Goal: Communication & Community: Share content

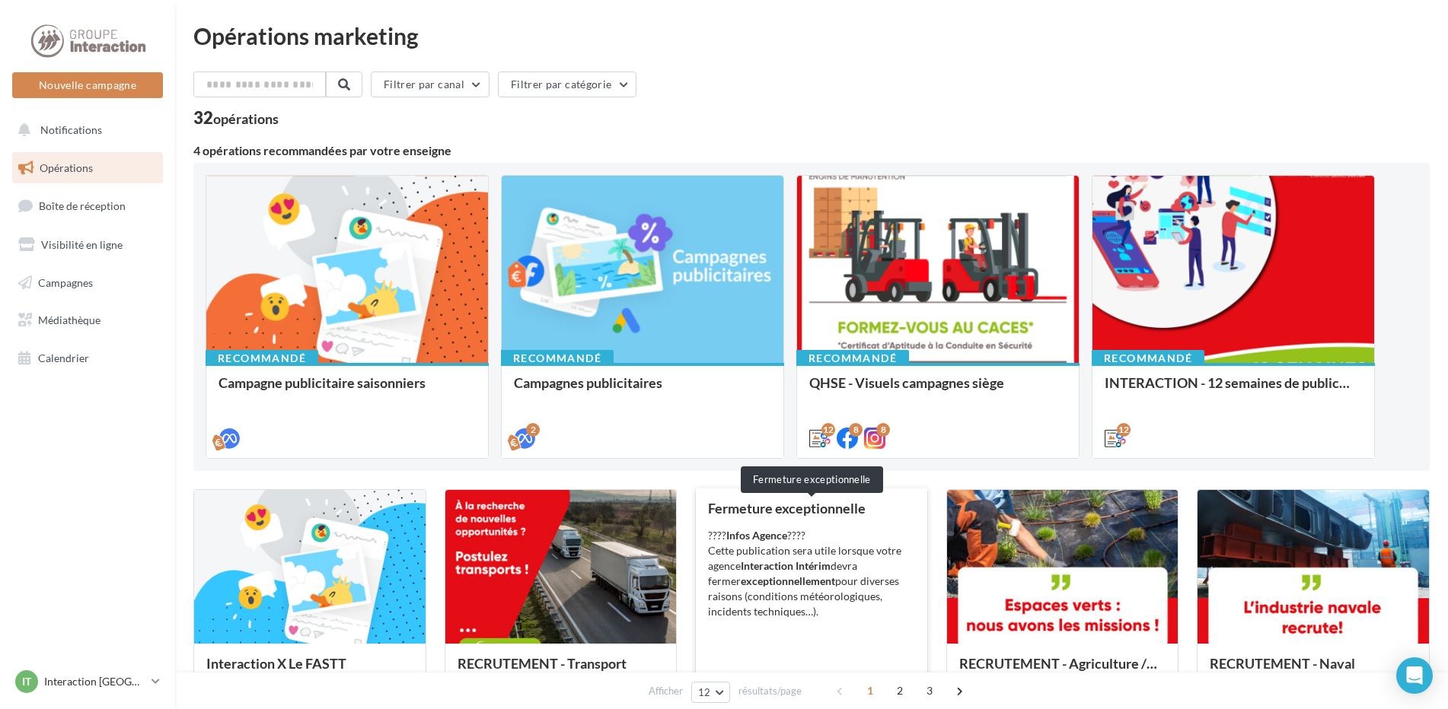
scroll to position [152, 0]
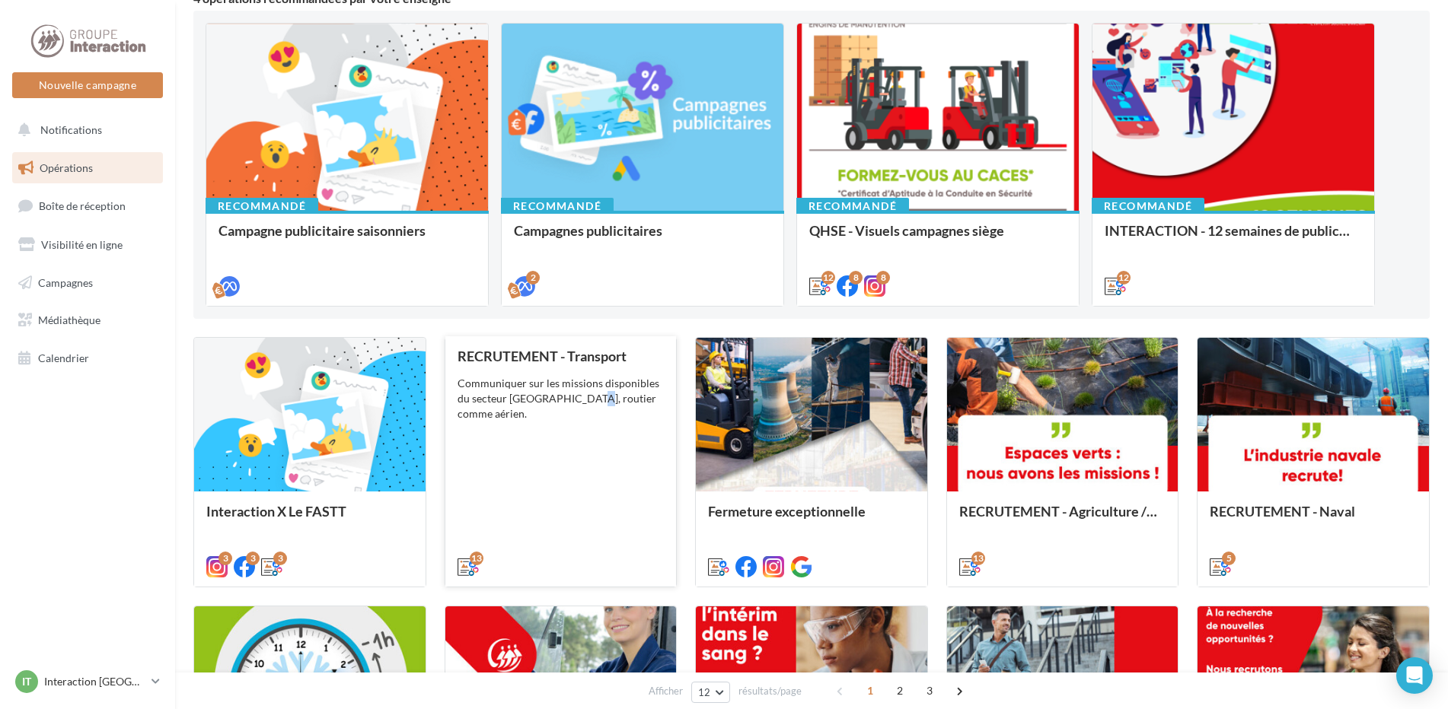
click at [579, 396] on div "Communiquer sur les missions disponibles du secteur Tranport, routier comme aér…" at bounding box center [560, 399] width 207 height 46
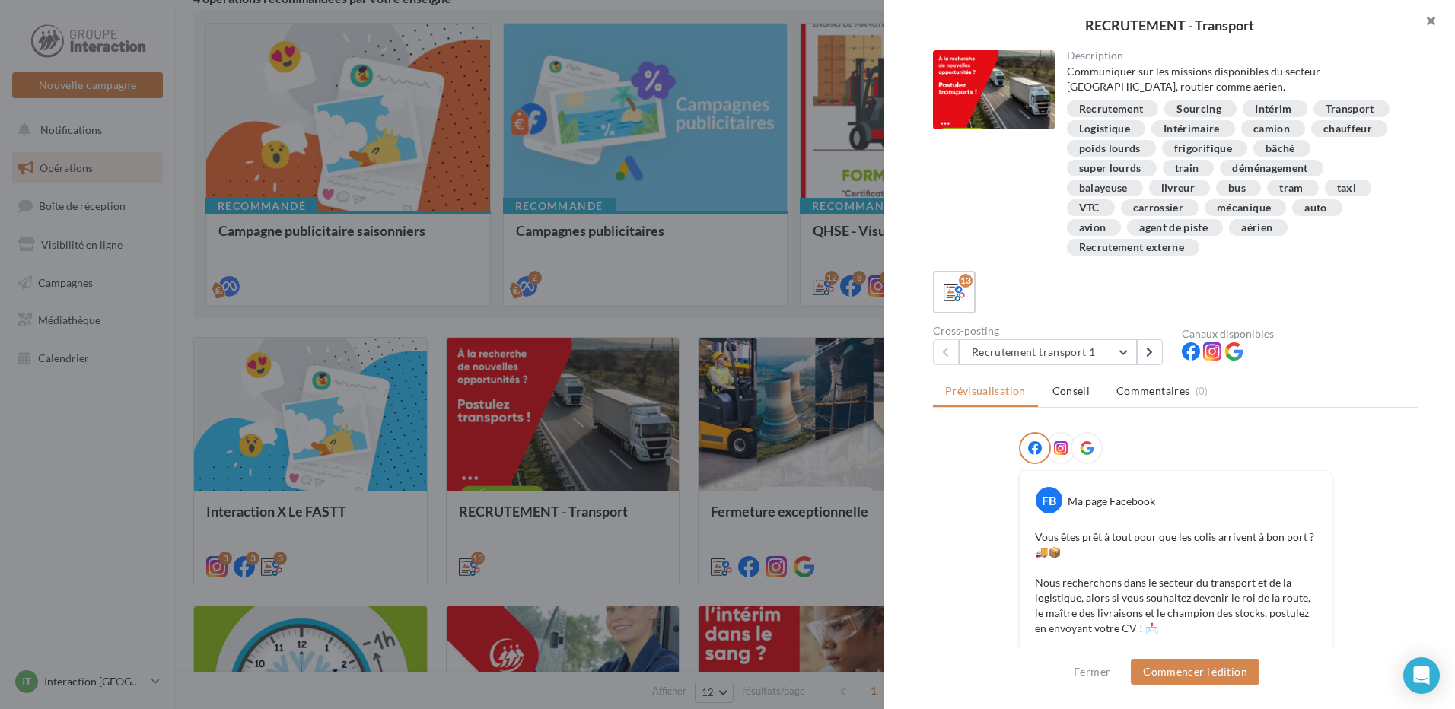
click at [1430, 22] on button "button" at bounding box center [1425, 23] width 61 height 46
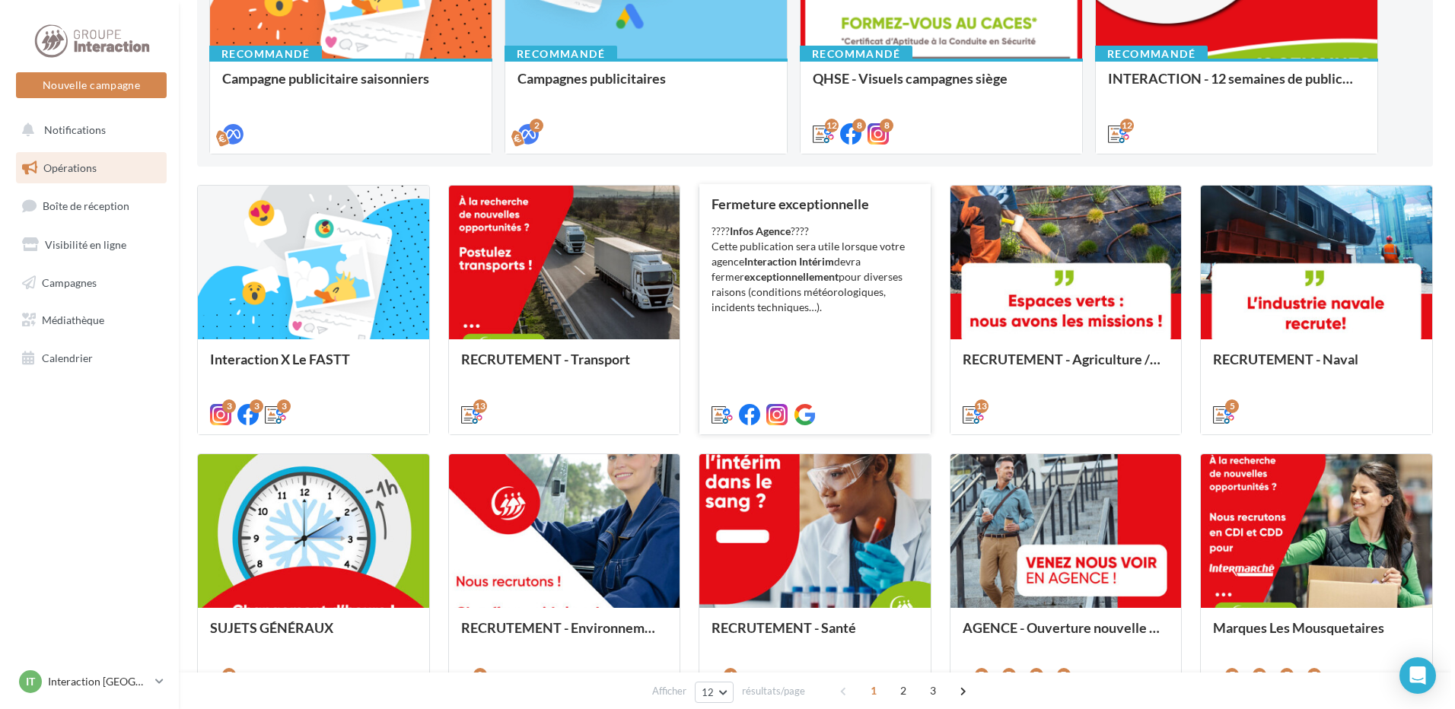
scroll to position [381, 0]
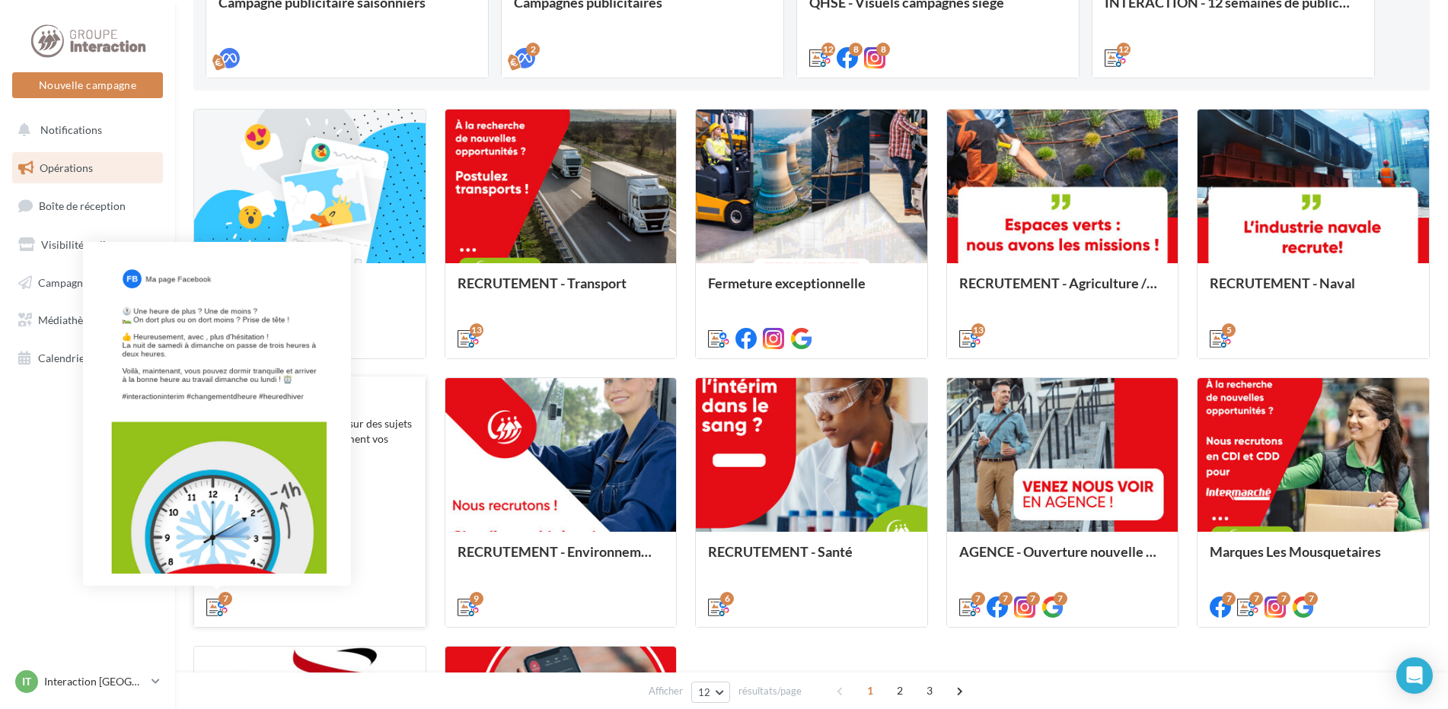
click at [213, 604] on icon at bounding box center [216, 607] width 21 height 21
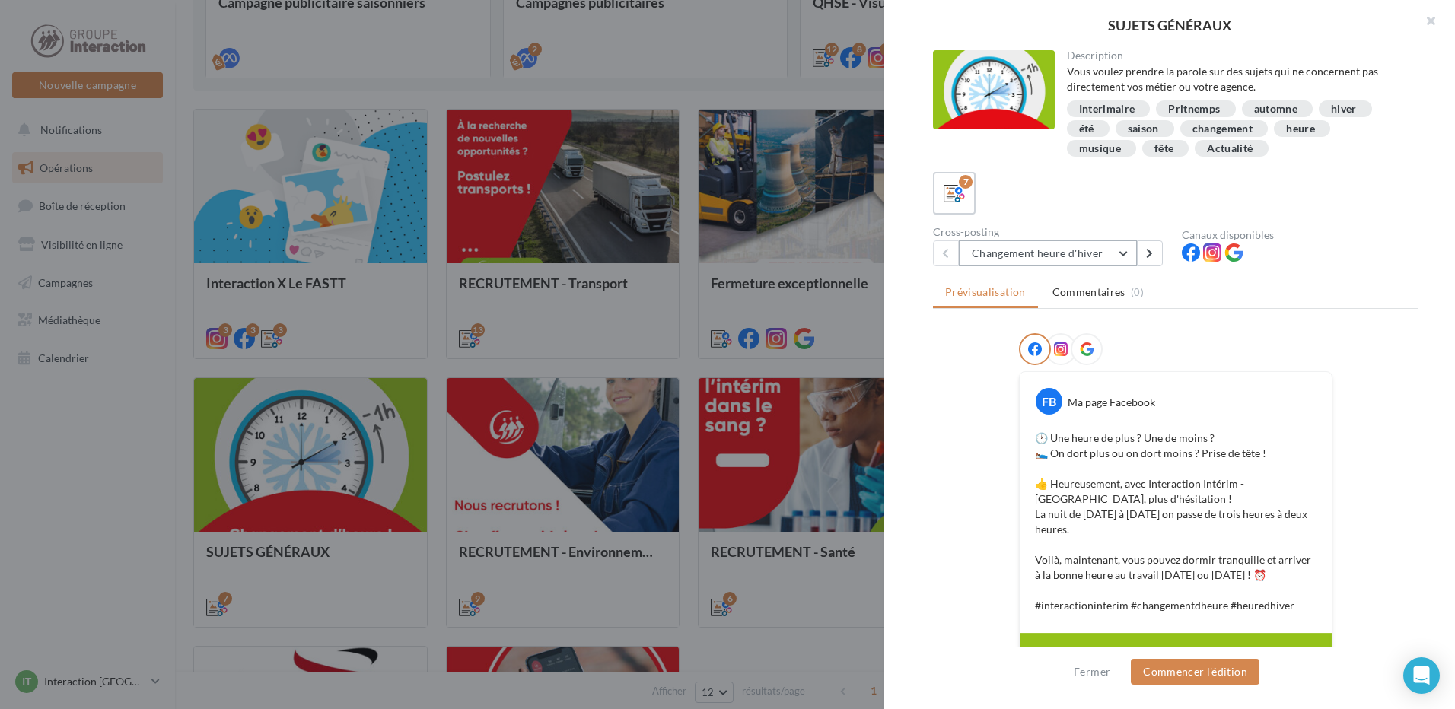
click at [1125, 252] on button "Changement heure d'hiver" at bounding box center [1048, 254] width 178 height 26
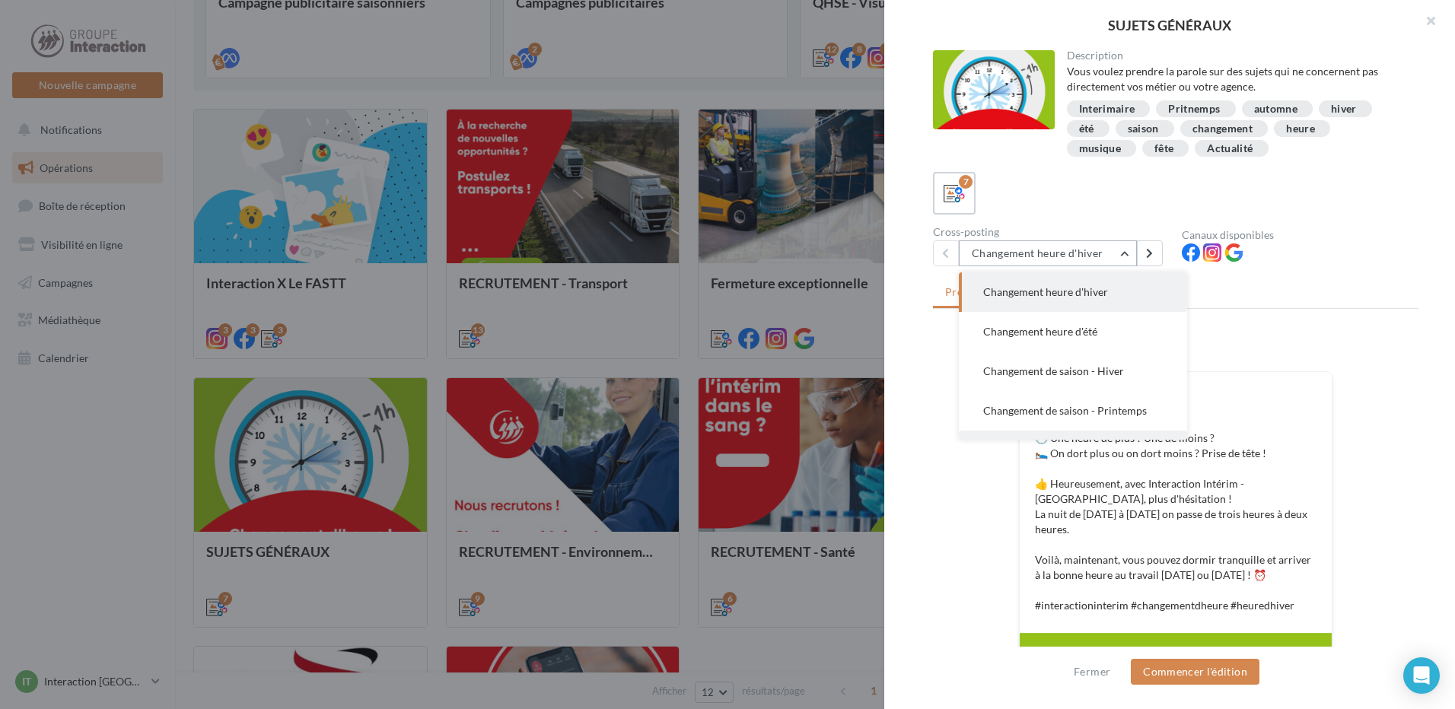
scroll to position [76, 0]
click at [1100, 419] on span "Changement de saison - Automne" at bounding box center [1062, 413] width 158 height 13
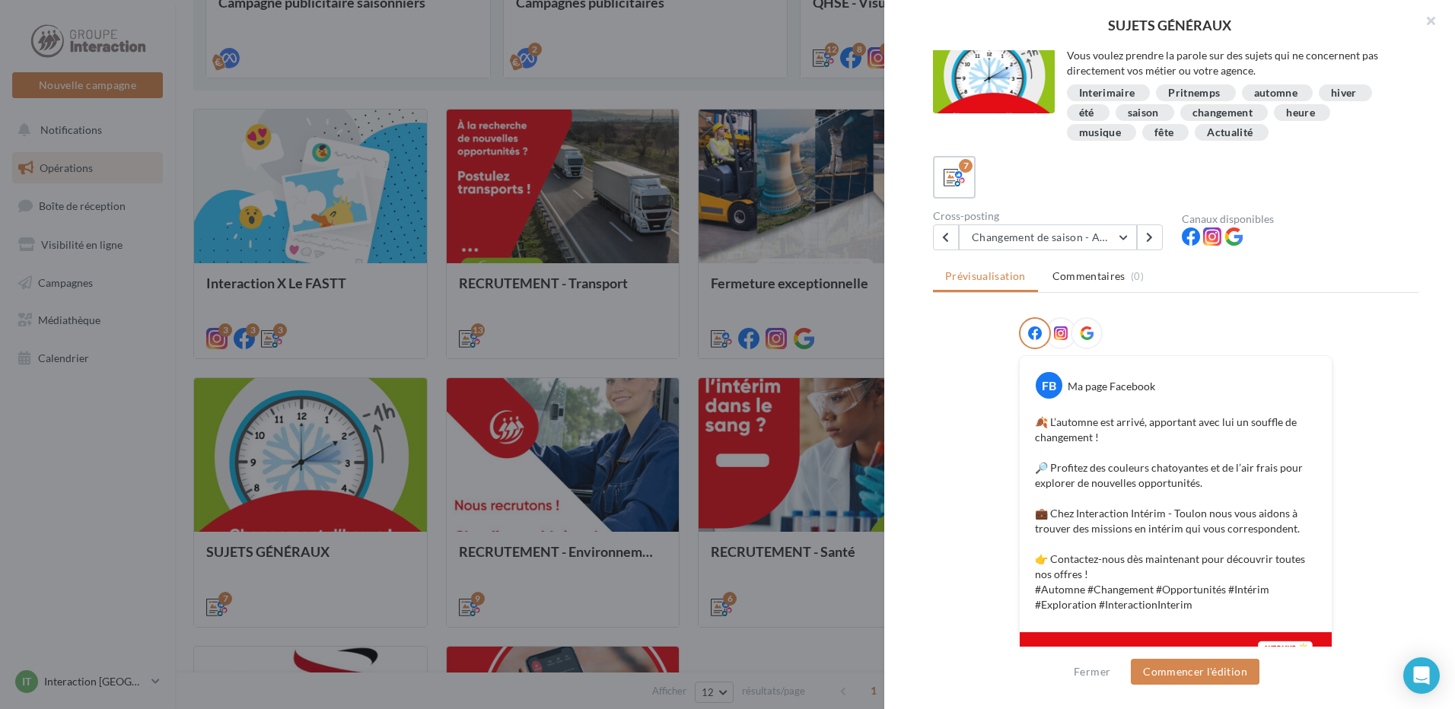
scroll to position [0, 0]
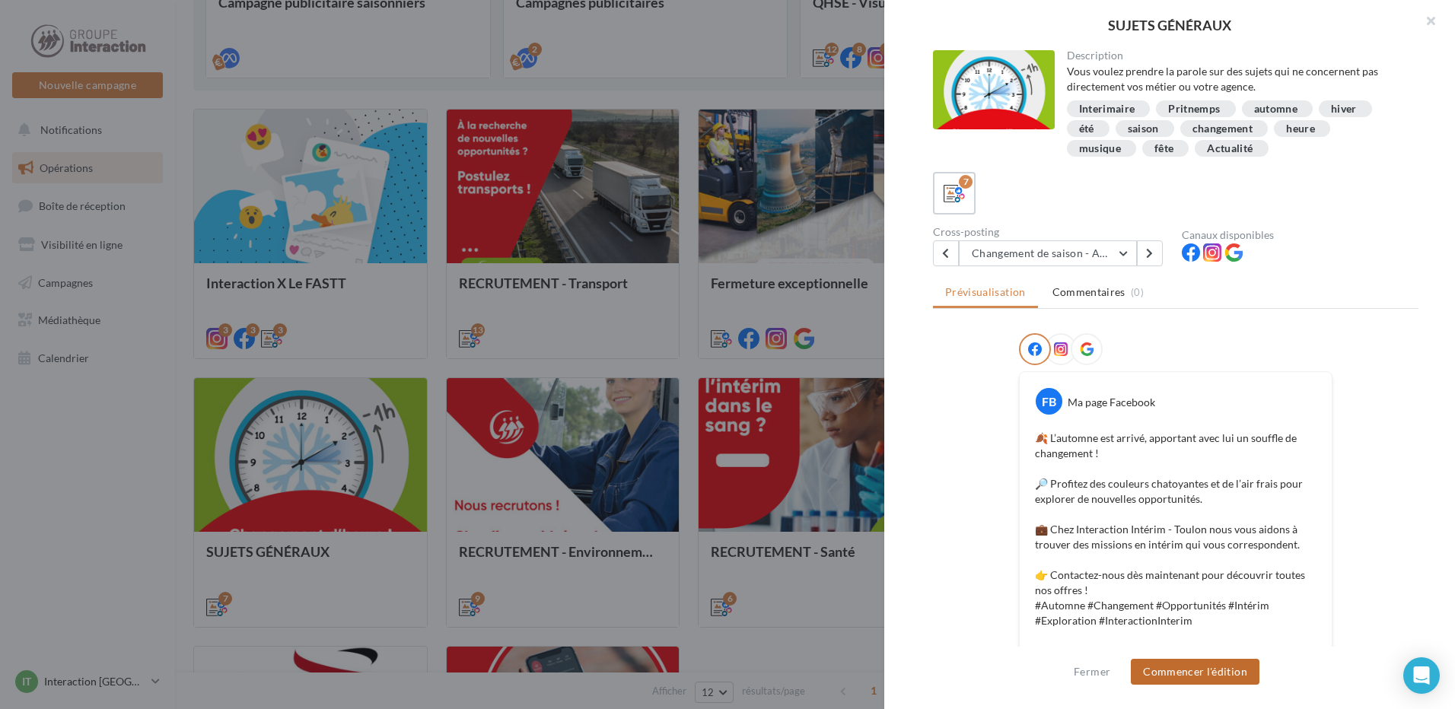
click at [1186, 671] on button "Commencer l'édition" at bounding box center [1195, 672] width 129 height 26
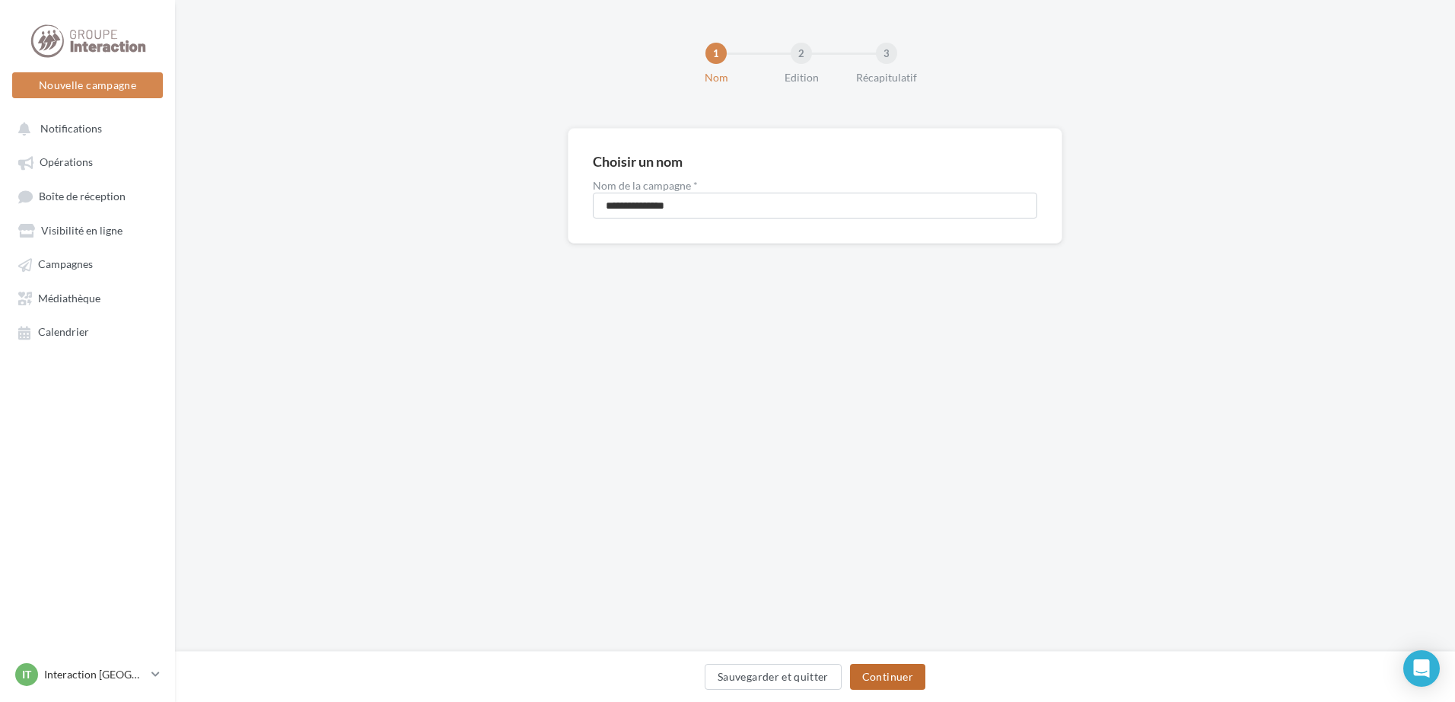
click at [891, 665] on button "Continuer" at bounding box center [887, 677] width 75 height 26
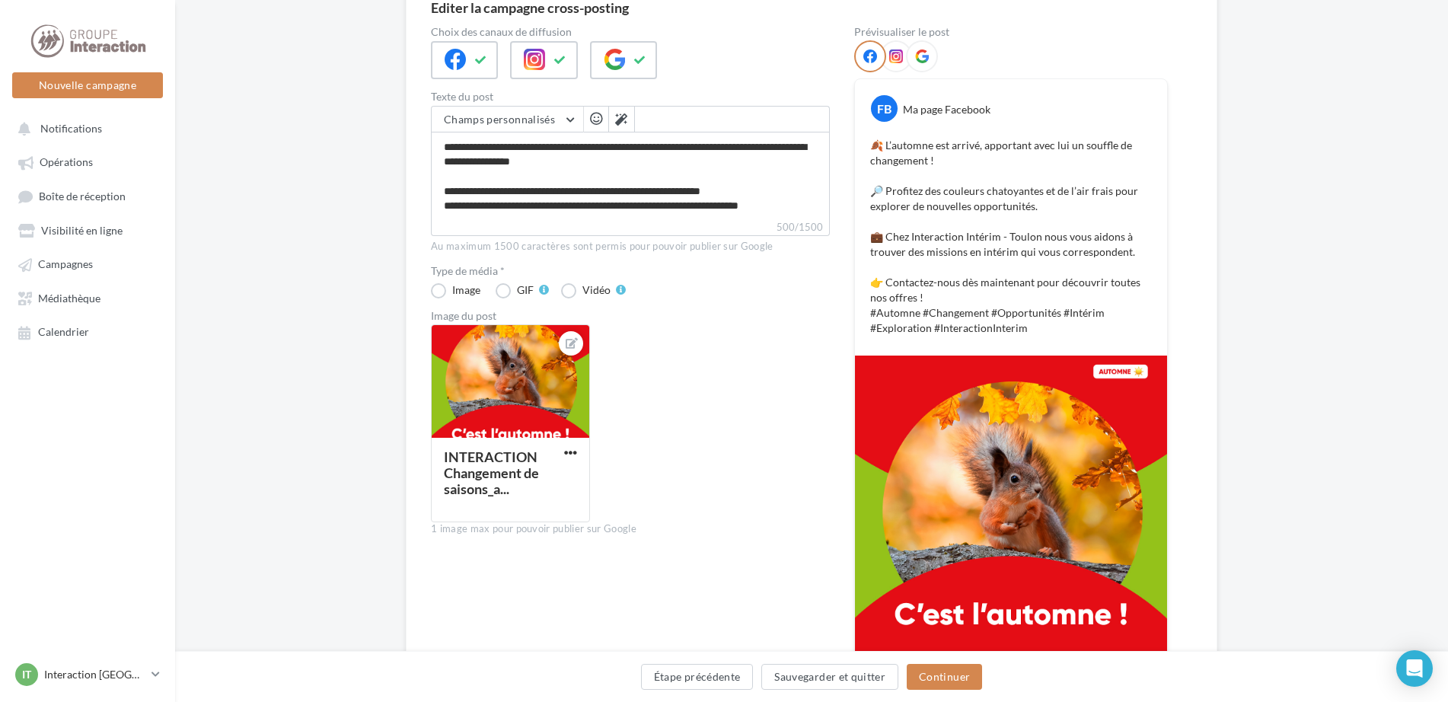
scroll to position [228, 0]
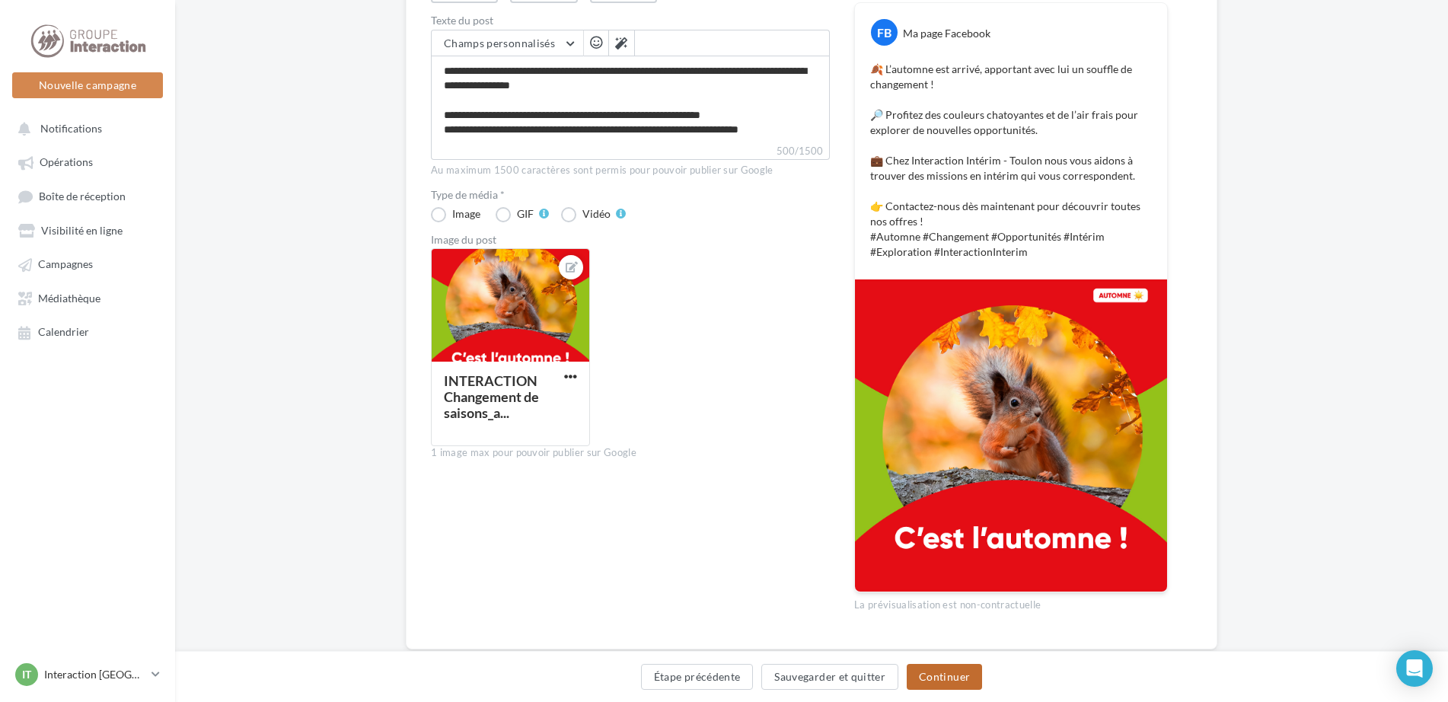
drag, startPoint x: 942, startPoint y: 671, endPoint x: 956, endPoint y: 663, distance: 16.1
click at [944, 670] on button "Continuer" at bounding box center [944, 677] width 75 height 26
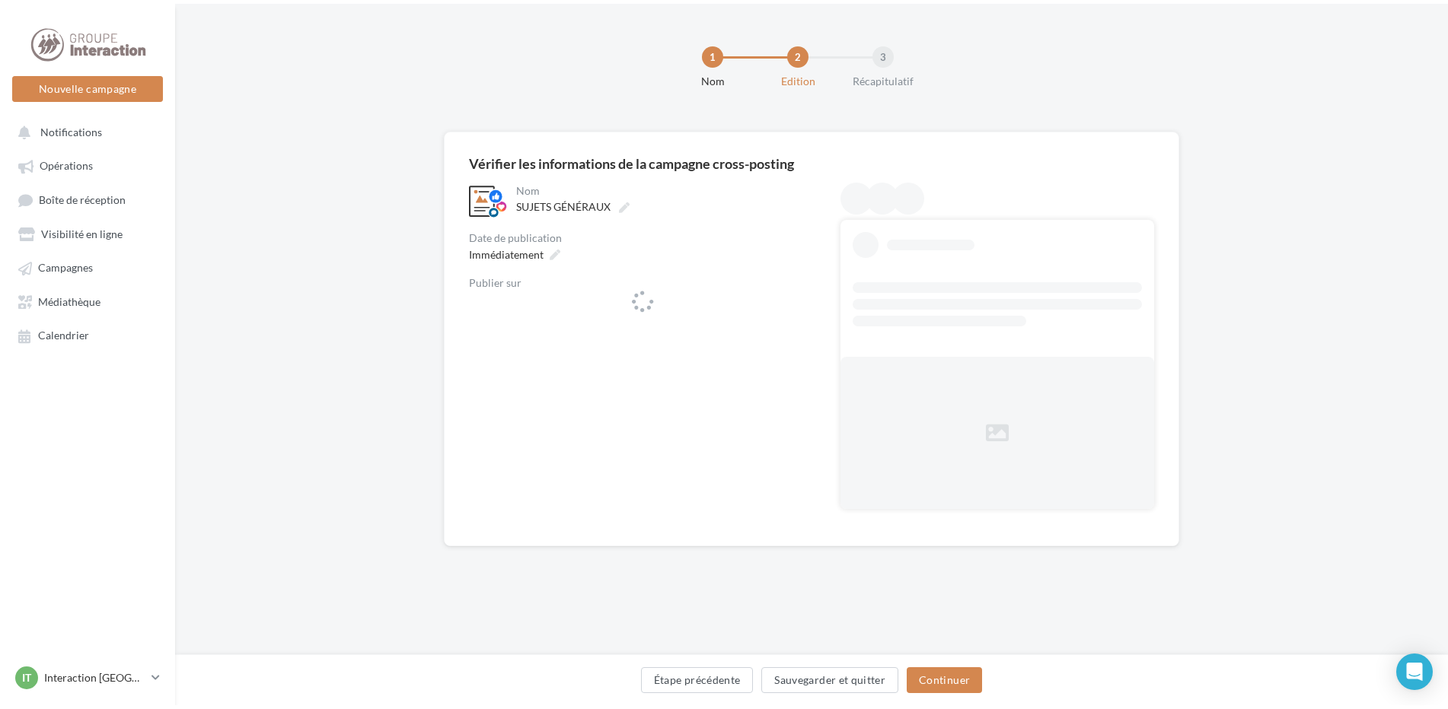
scroll to position [0, 0]
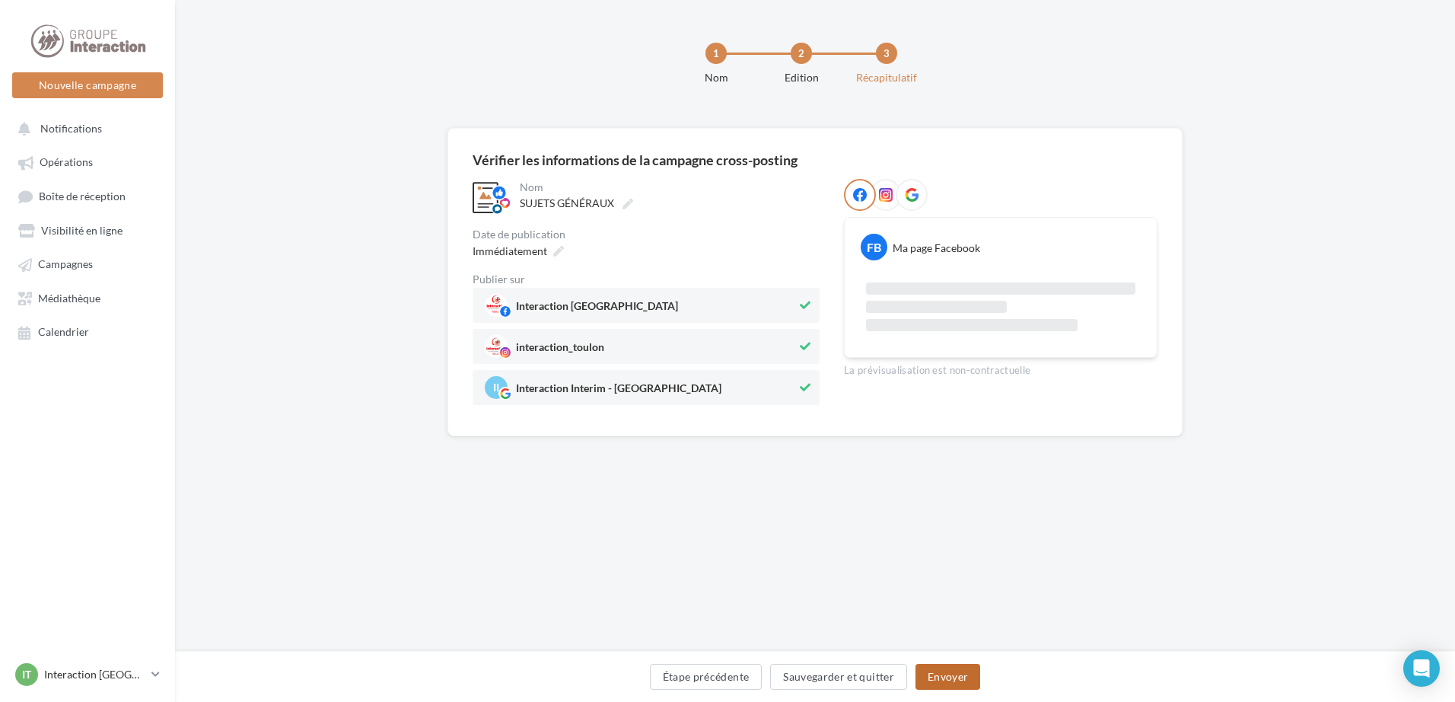
click at [947, 667] on button "Envoyer" at bounding box center [948, 677] width 65 height 26
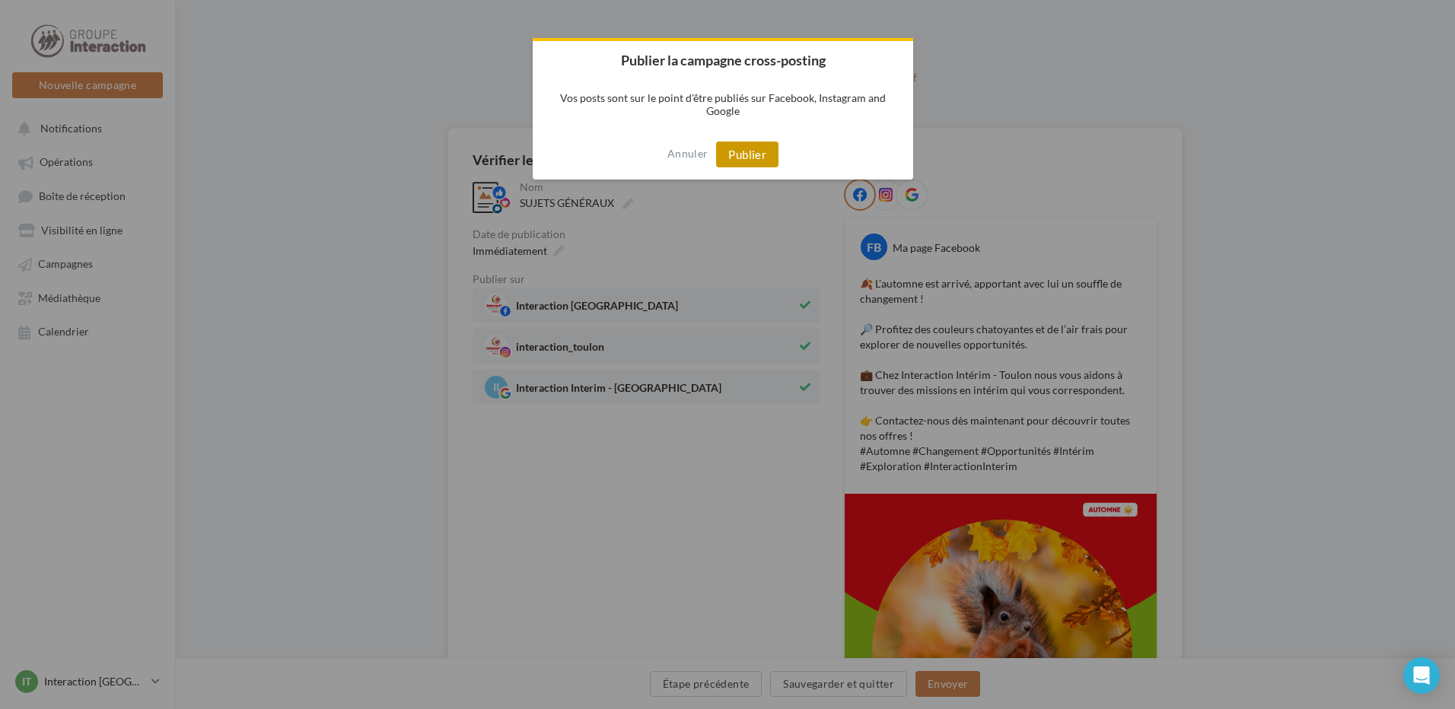
click at [732, 158] on button "Publier" at bounding box center [747, 155] width 62 height 26
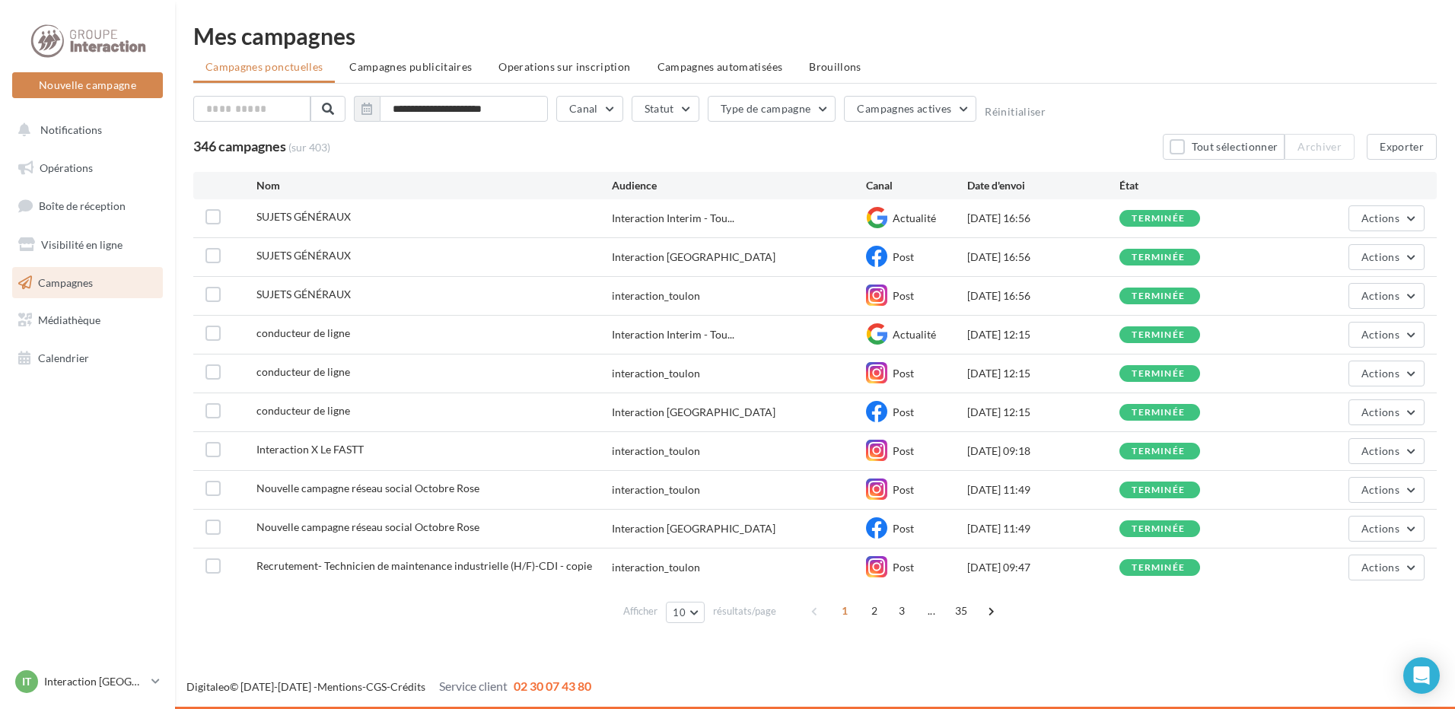
click at [63, 283] on span "Campagnes" at bounding box center [65, 282] width 55 height 13
click at [78, 169] on span "Opérations" at bounding box center [66, 167] width 53 height 13
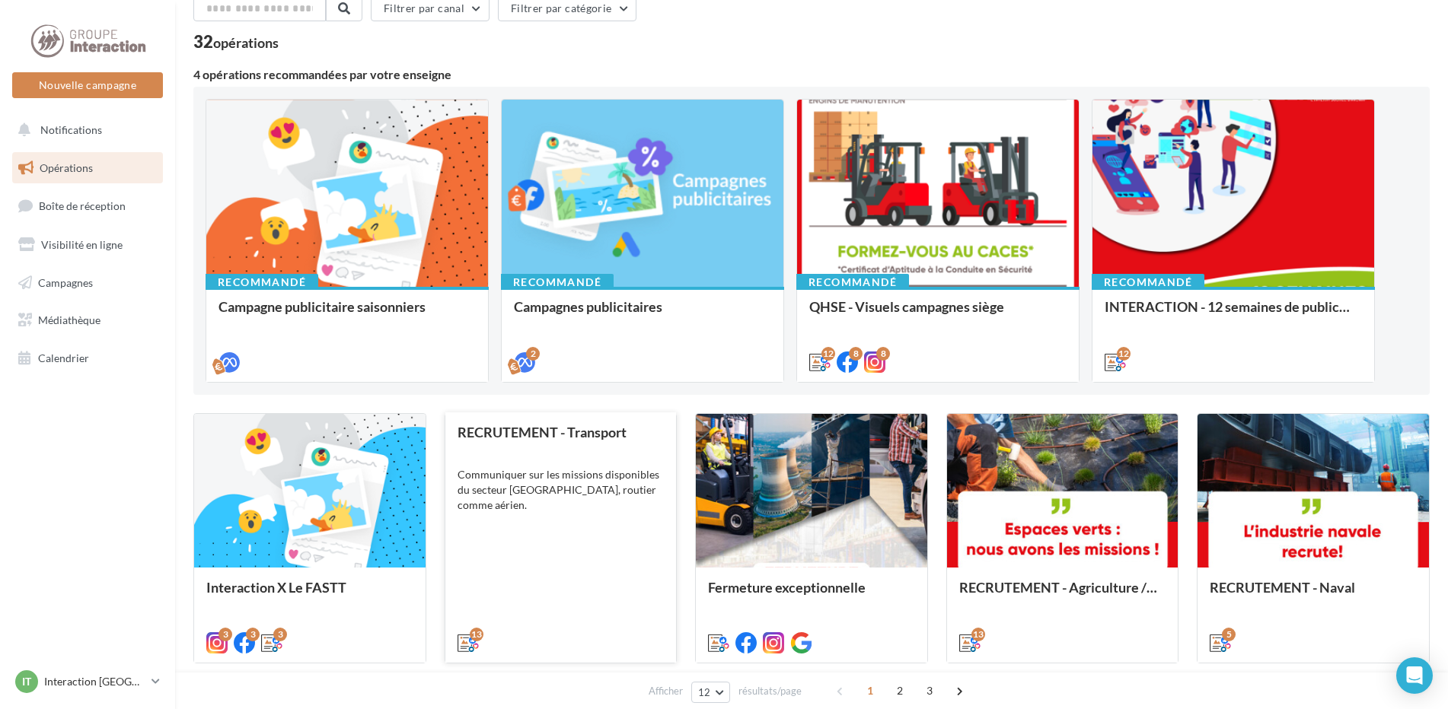
scroll to position [152, 0]
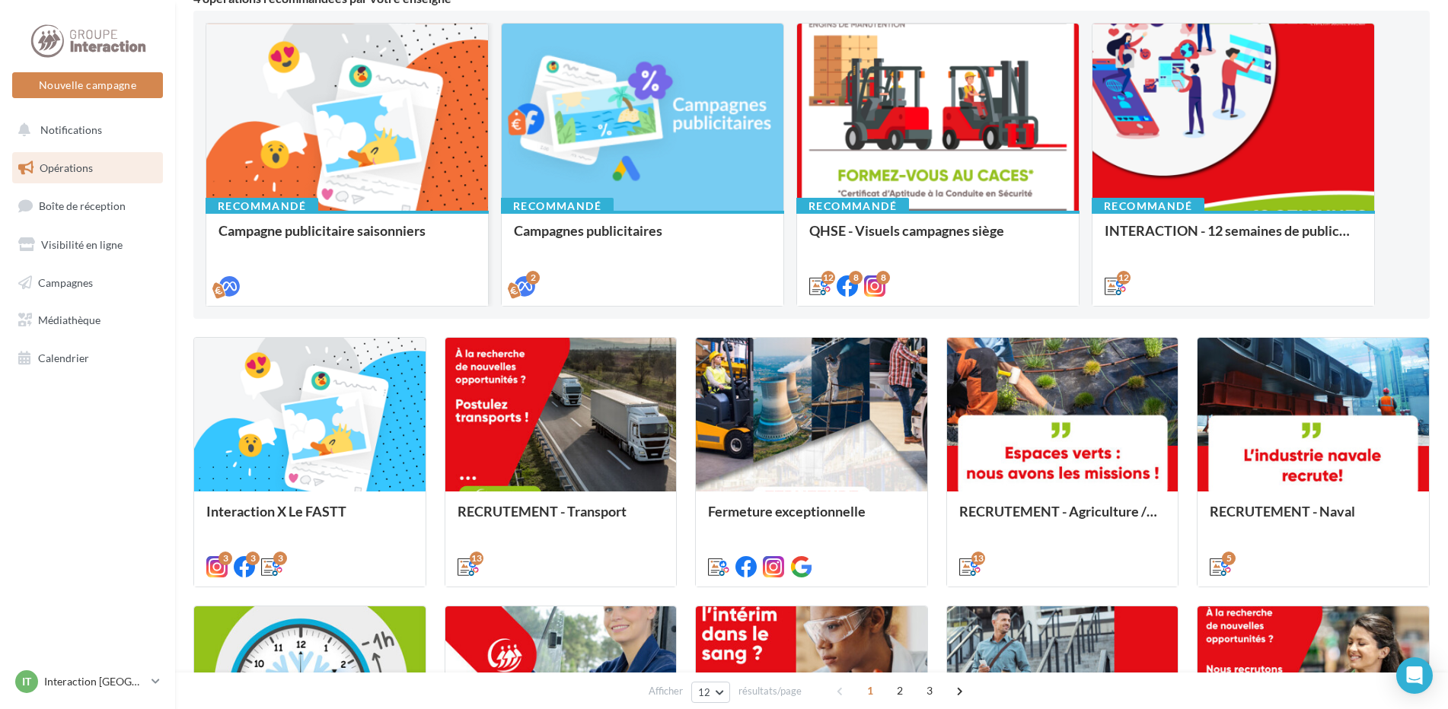
click at [399, 196] on div at bounding box center [347, 118] width 282 height 189
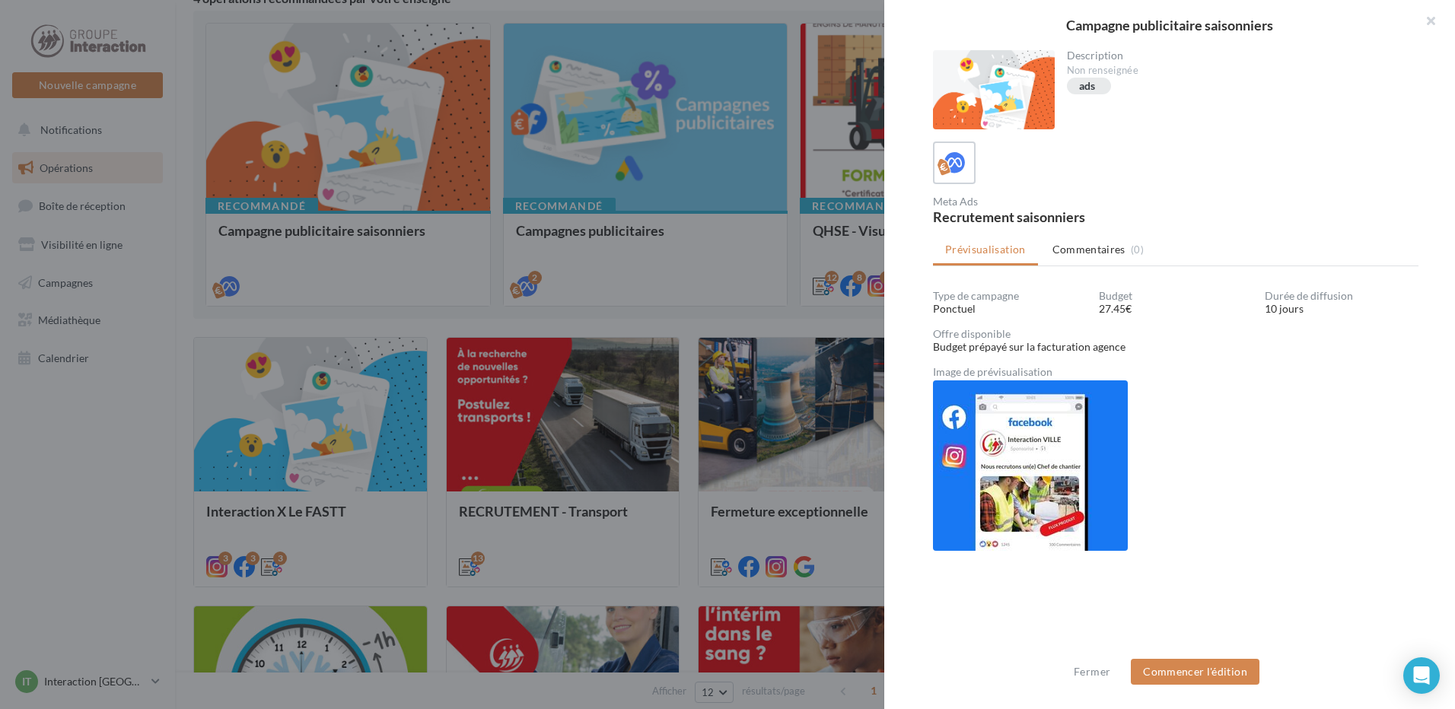
drag, startPoint x: 1430, startPoint y: 20, endPoint x: 1388, endPoint y: 26, distance: 41.6
click at [1430, 20] on button "button" at bounding box center [1425, 23] width 61 height 46
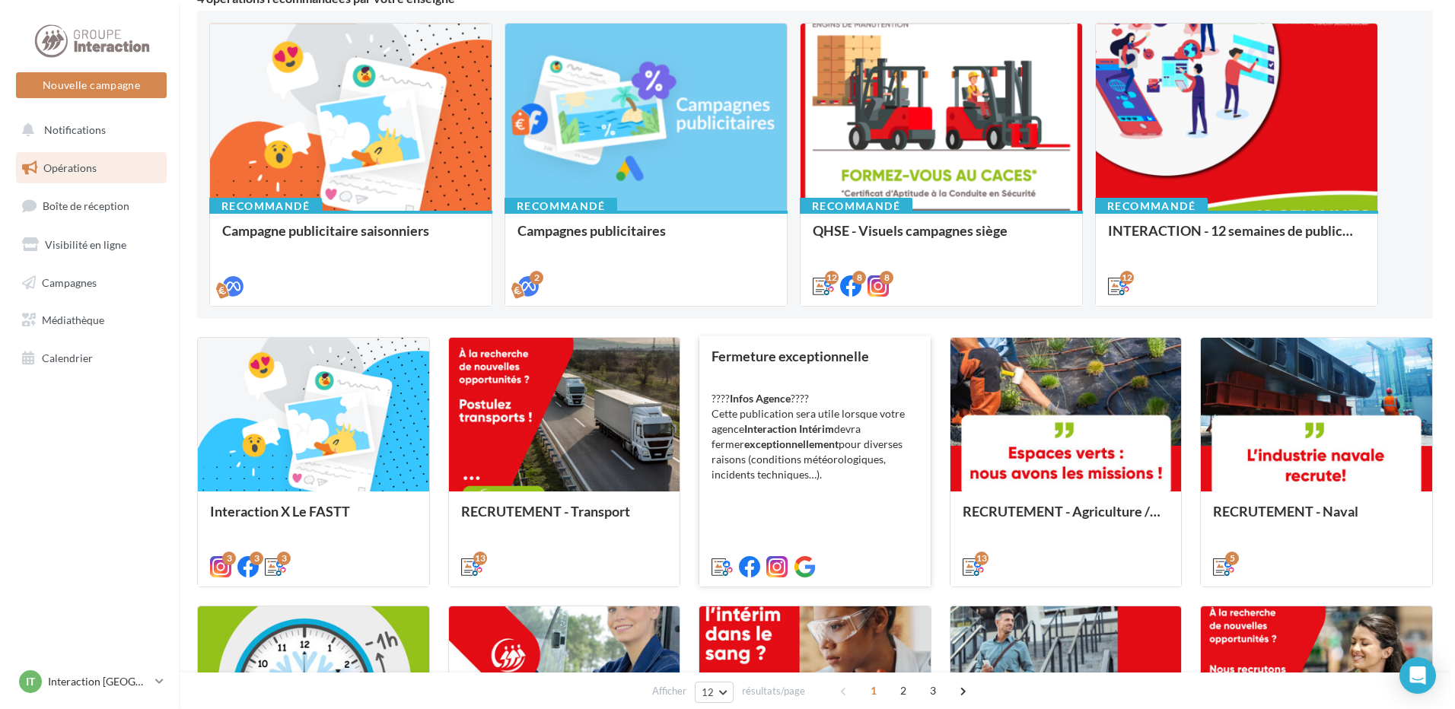
scroll to position [304, 0]
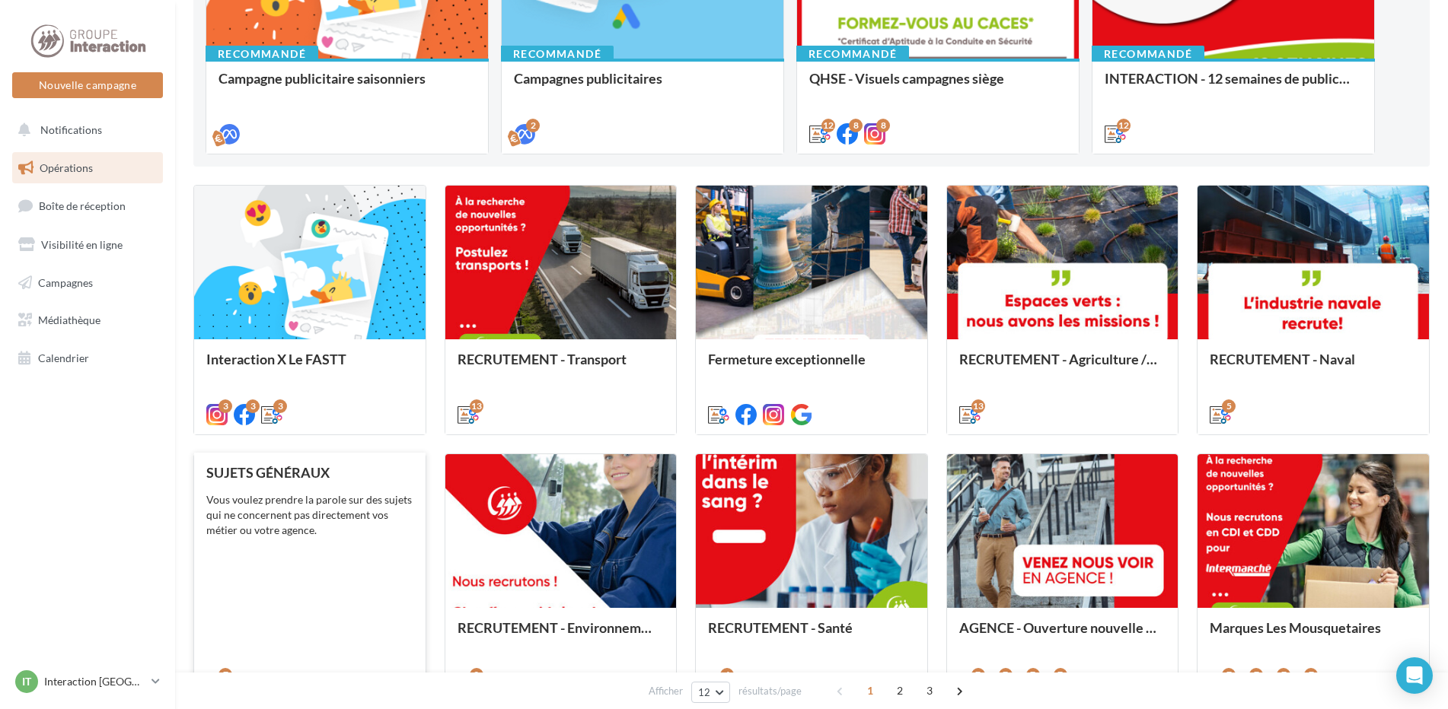
click at [308, 502] on div "Vous voulez prendre la parole sur des sujets qui ne concernent pas directement …" at bounding box center [309, 515] width 207 height 46
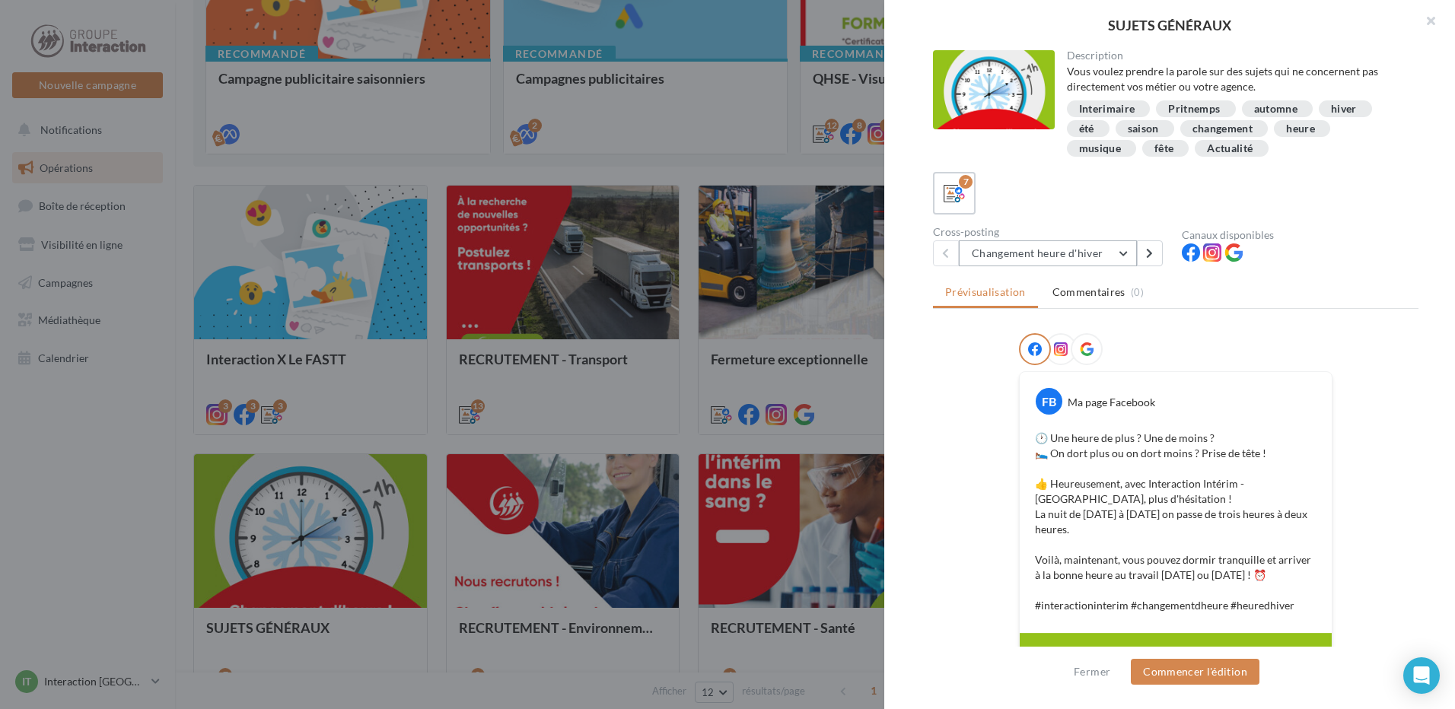
drag, startPoint x: 1129, startPoint y: 250, endPoint x: 1119, endPoint y: 255, distance: 10.9
click at [1129, 250] on button "Changement heure d'hiver" at bounding box center [1048, 254] width 178 height 26
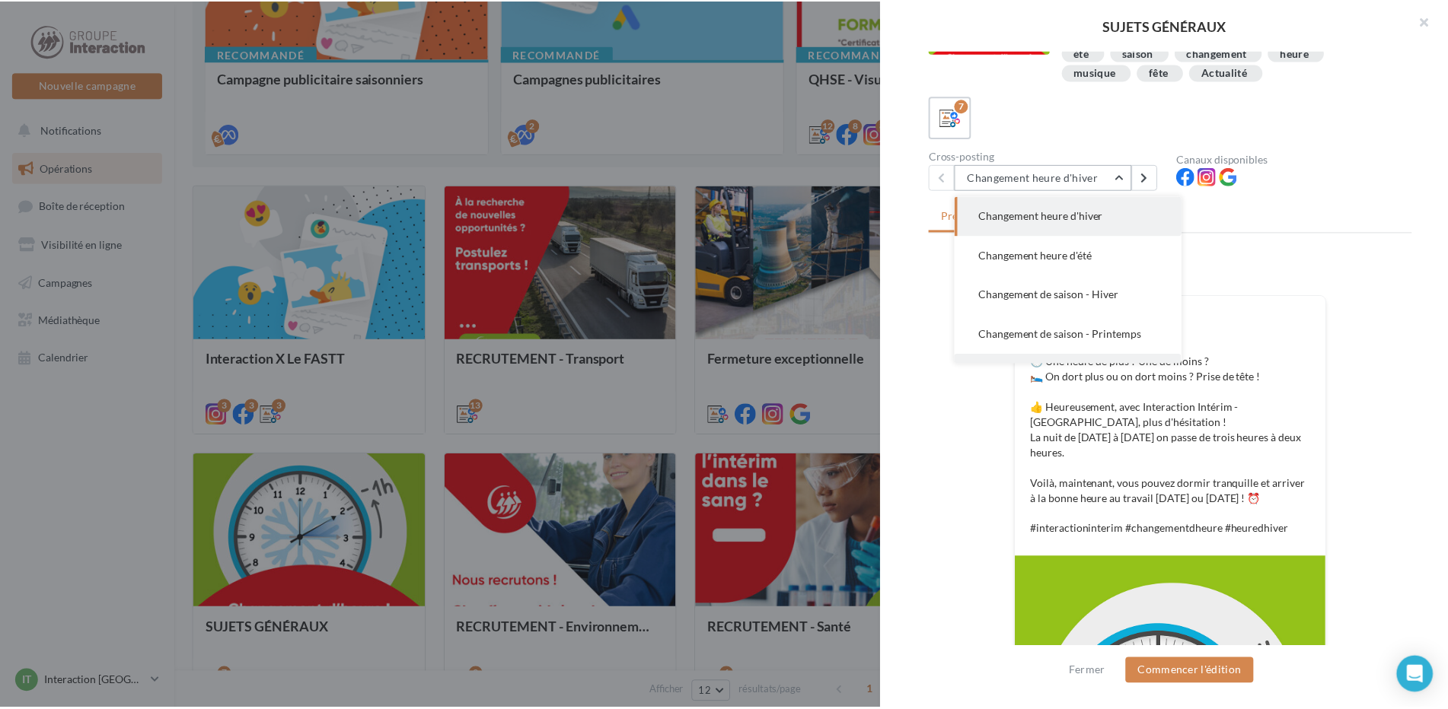
scroll to position [0, 0]
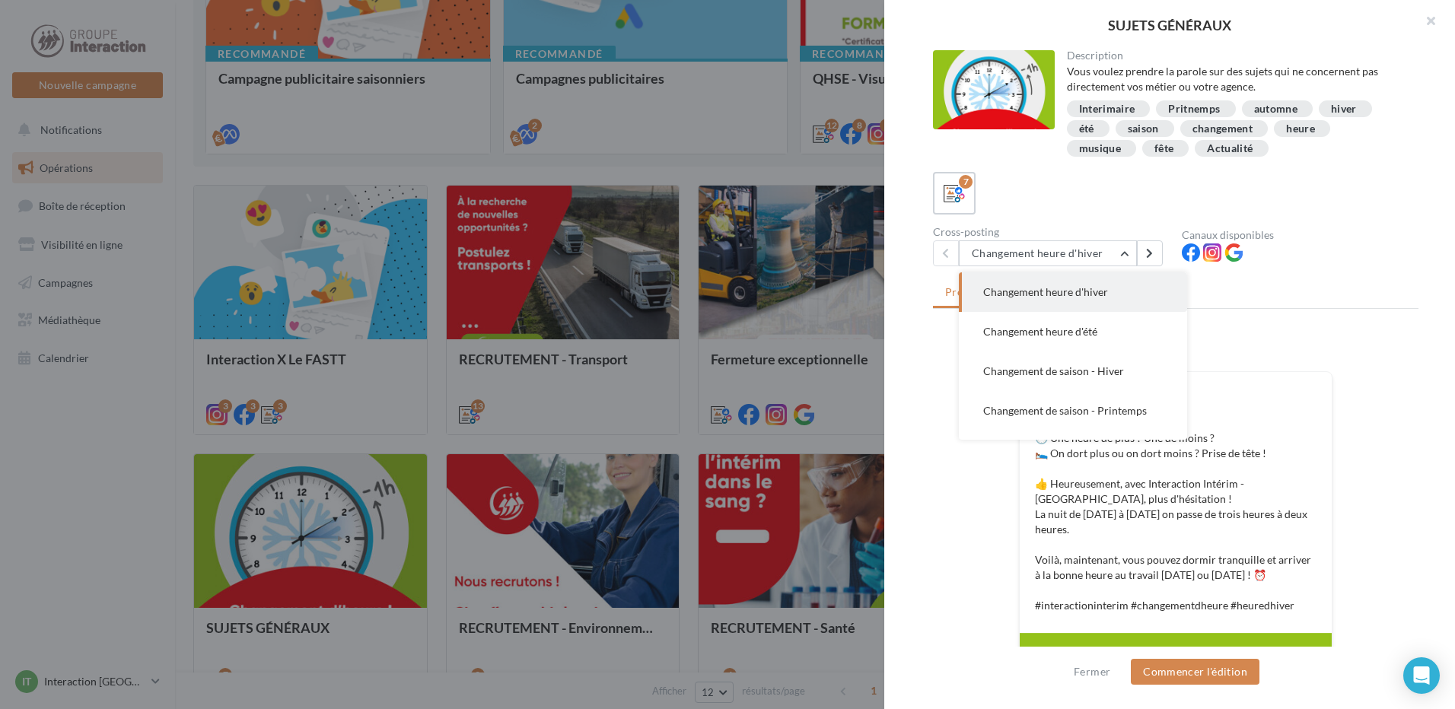
click at [1231, 290] on ul "Prévisualisation Commentaires (0)" at bounding box center [1176, 294] width 486 height 30
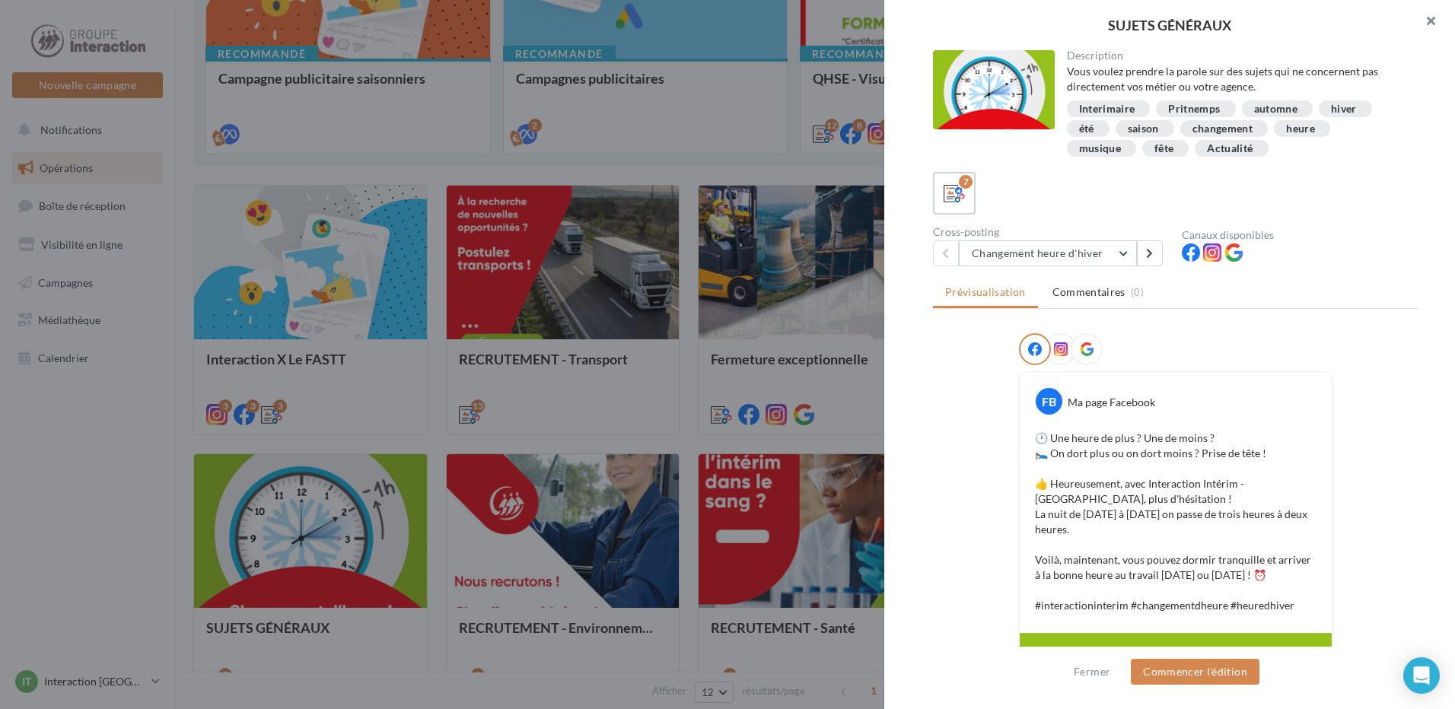
click at [1432, 16] on button "button" at bounding box center [1425, 23] width 61 height 46
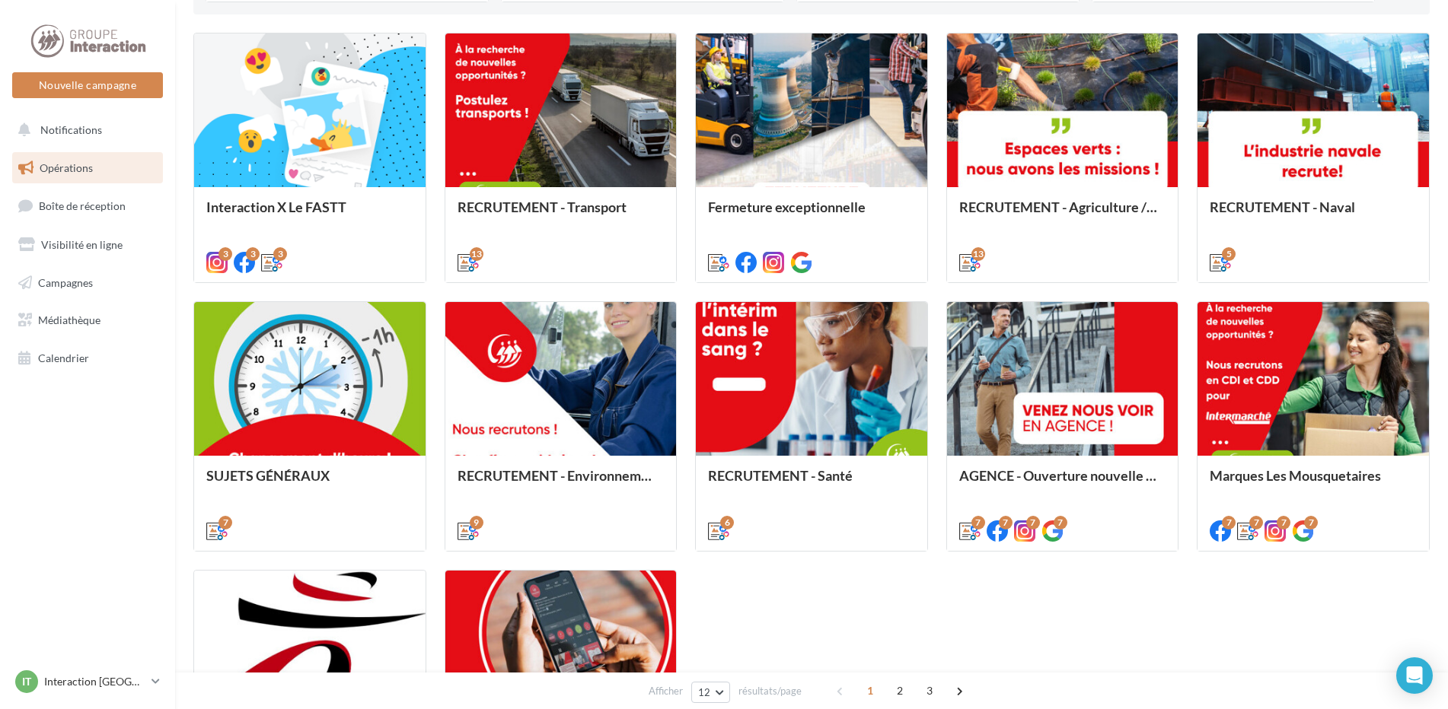
scroll to position [609, 0]
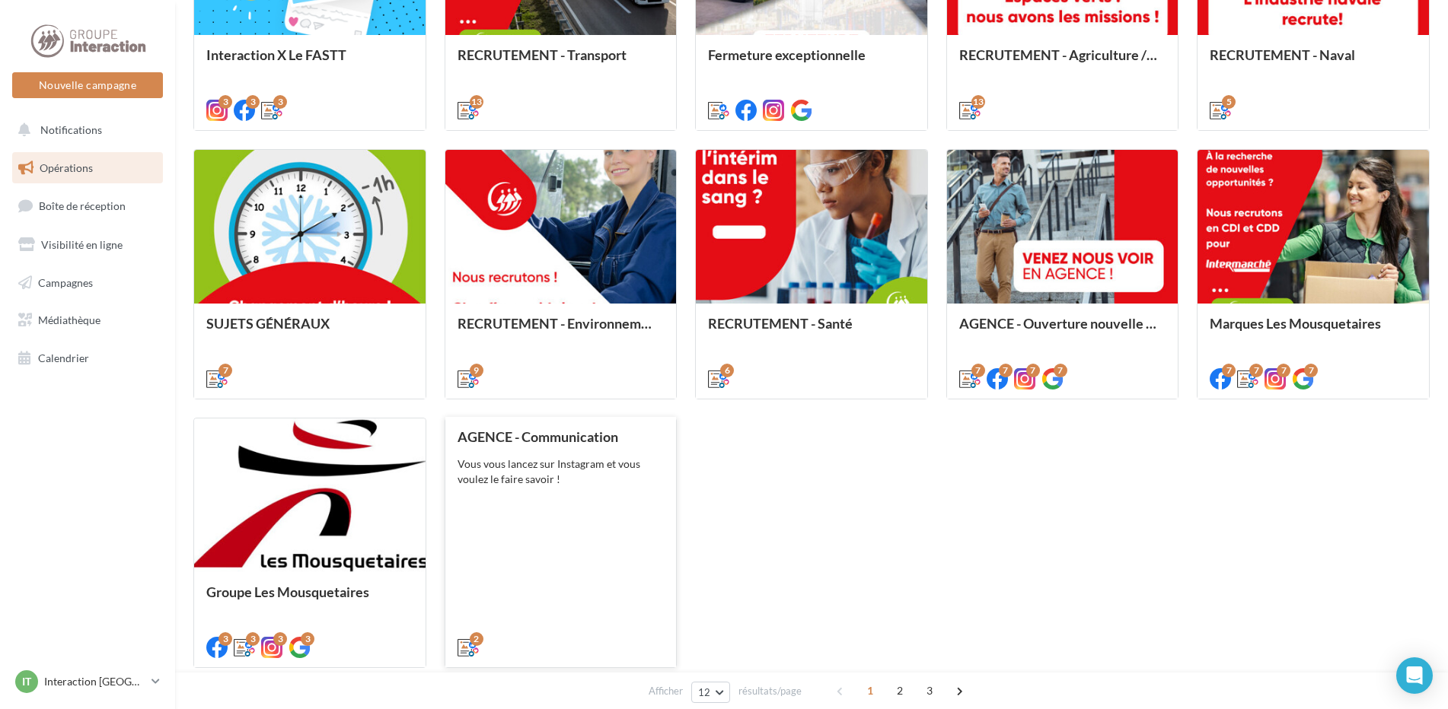
click at [527, 496] on div "AGENCE - Communication Vous vous lancez sur Instagram et vous voulez le faire s…" at bounding box center [560, 541] width 207 height 225
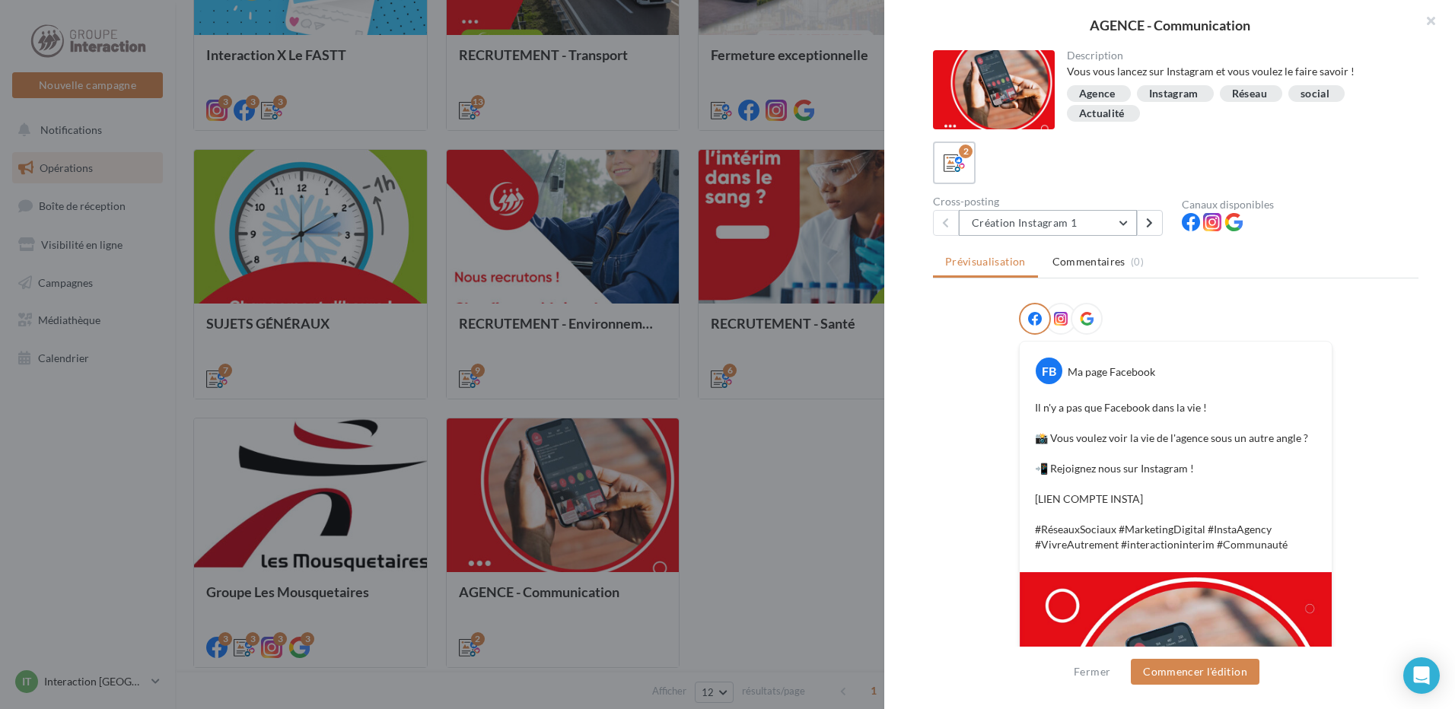
click at [1124, 225] on button "Création Instagram 1" at bounding box center [1048, 223] width 178 height 26
click at [1428, 14] on button "button" at bounding box center [1425, 23] width 61 height 46
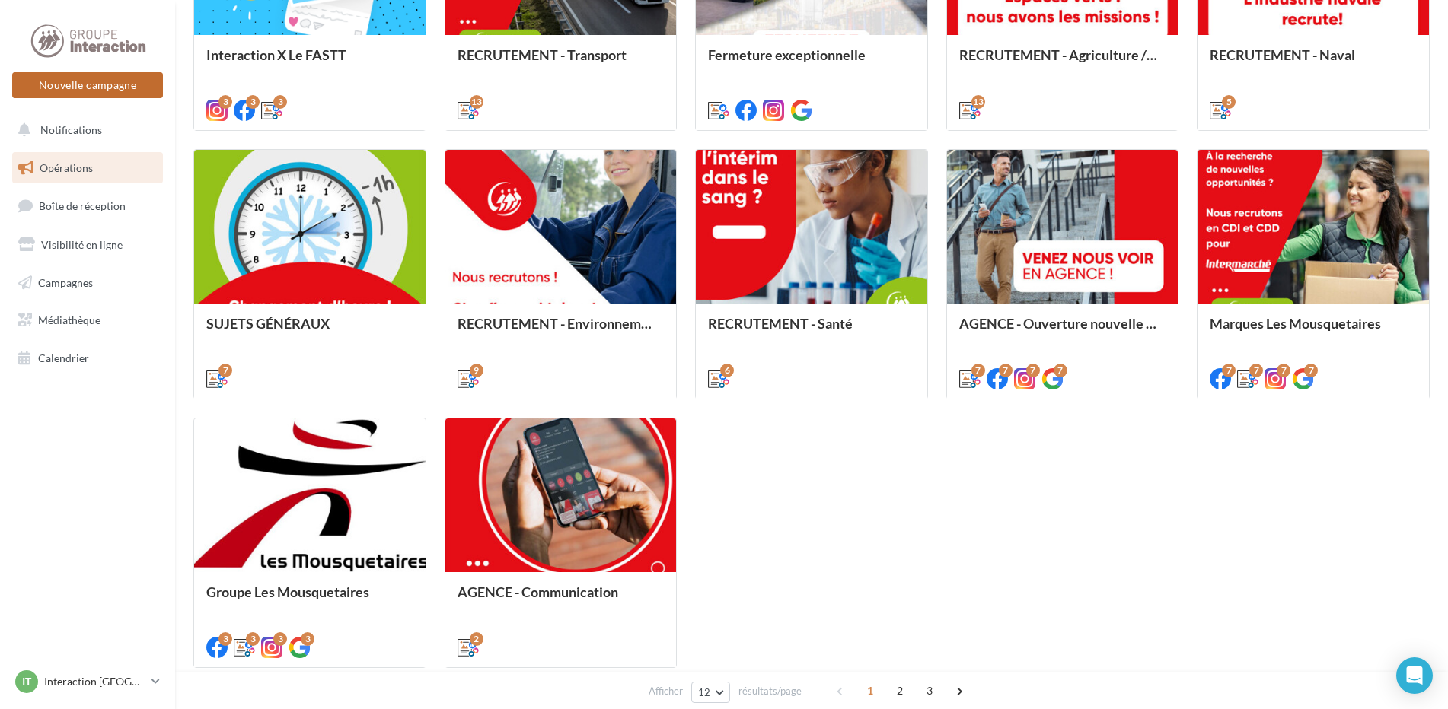
click at [122, 82] on button "Nouvelle campagne" at bounding box center [87, 85] width 151 height 26
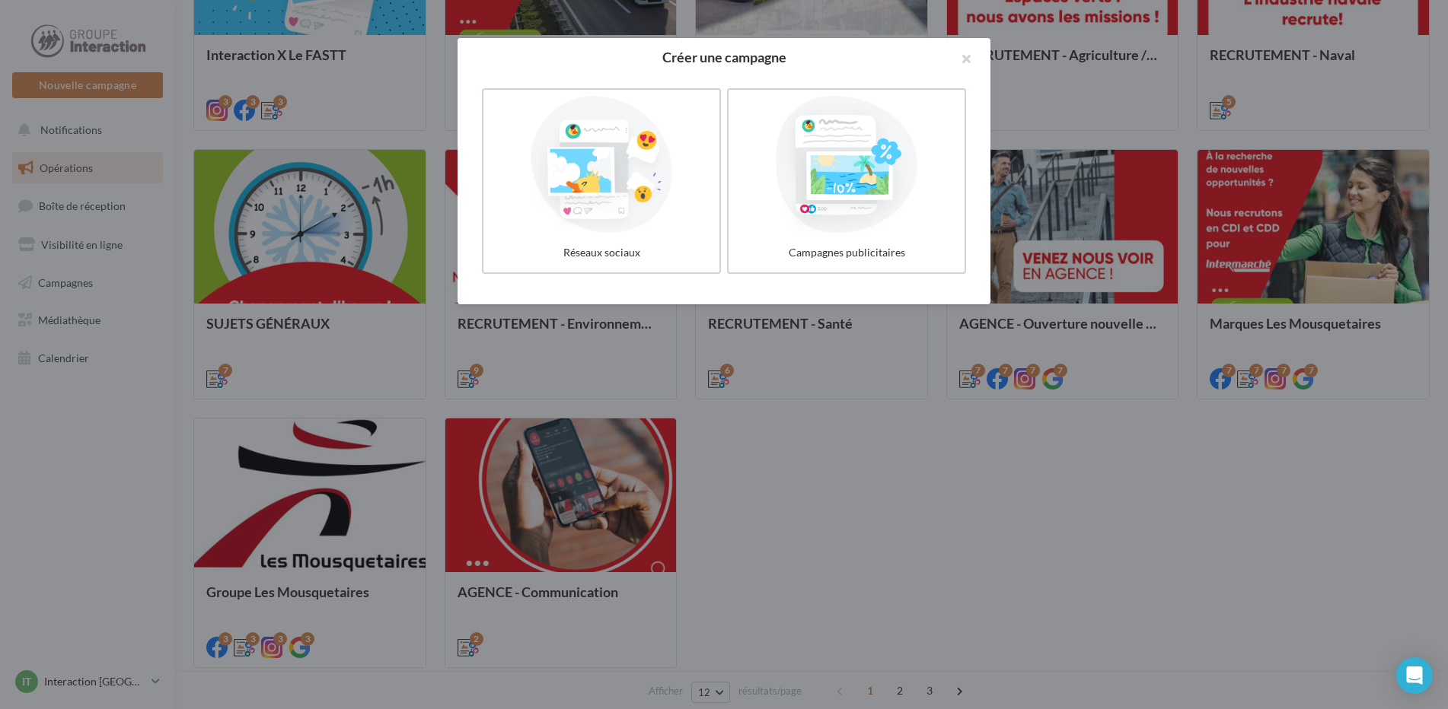
click at [73, 128] on div at bounding box center [724, 354] width 1448 height 709
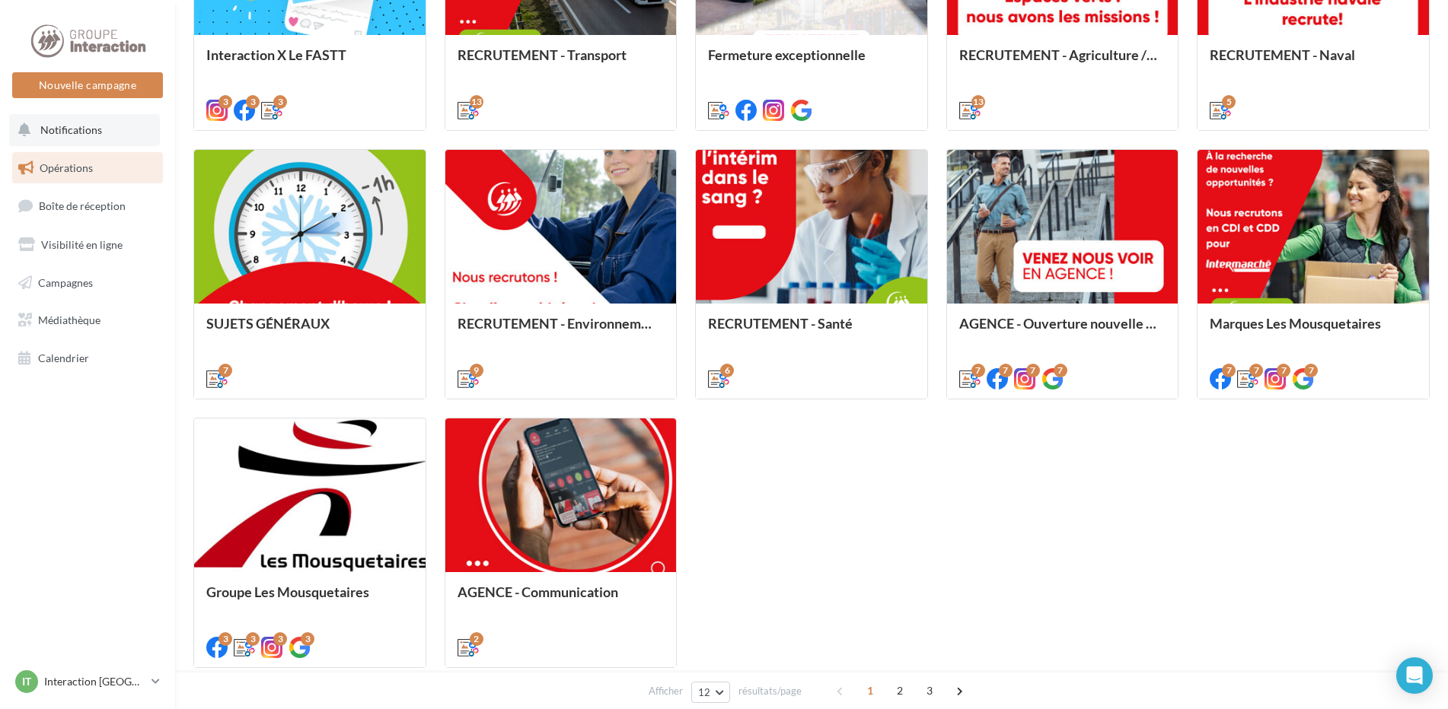
click at [82, 125] on span "Notifications" at bounding box center [71, 129] width 62 height 13
